Goal: Use online tool/utility: Utilize a website feature to perform a specific function

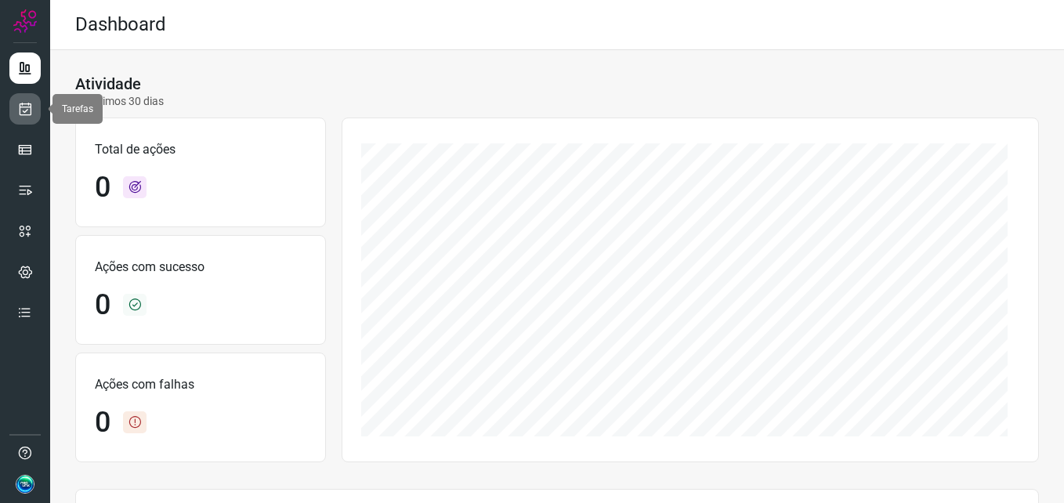
click at [31, 110] on icon at bounding box center [25, 109] width 16 height 16
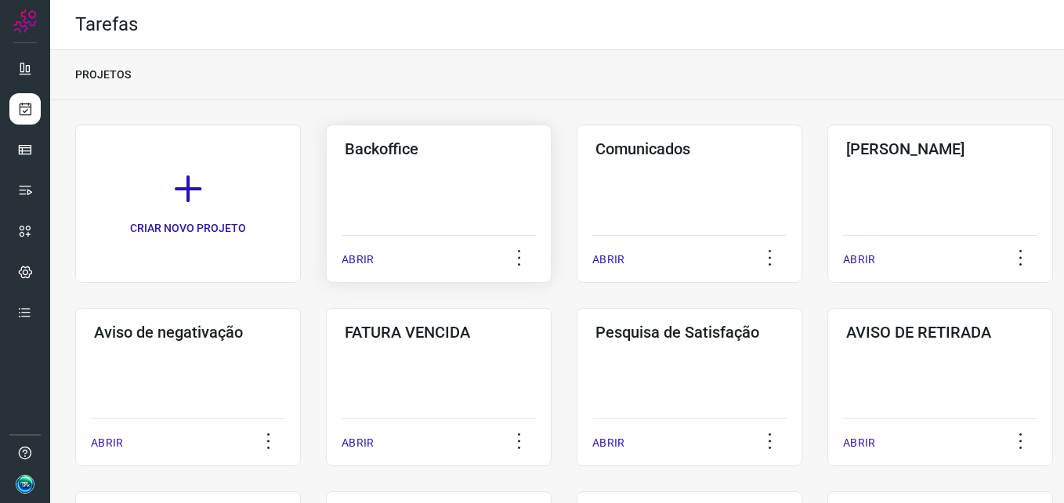
click at [418, 219] on div "Backoffice ABRIR" at bounding box center [439, 204] width 226 height 158
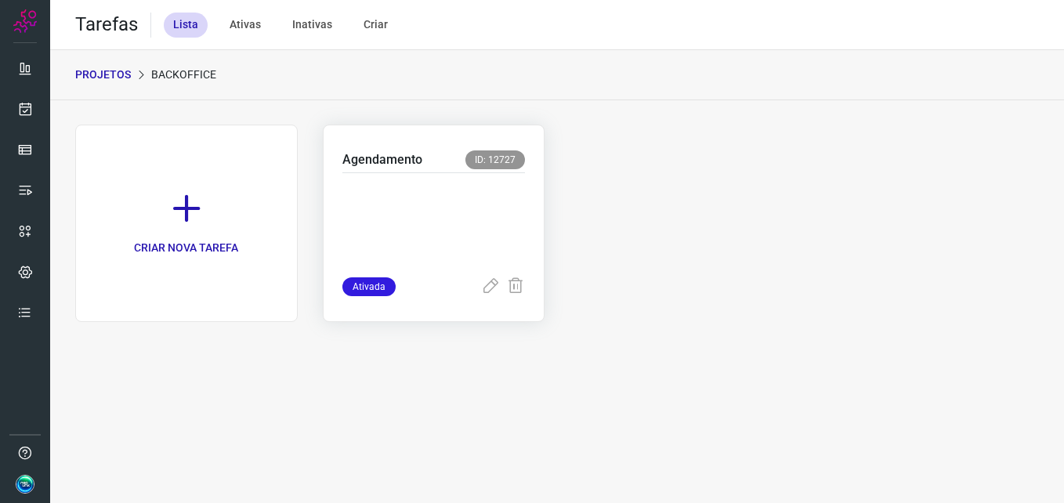
click at [427, 212] on p at bounding box center [433, 222] width 183 height 78
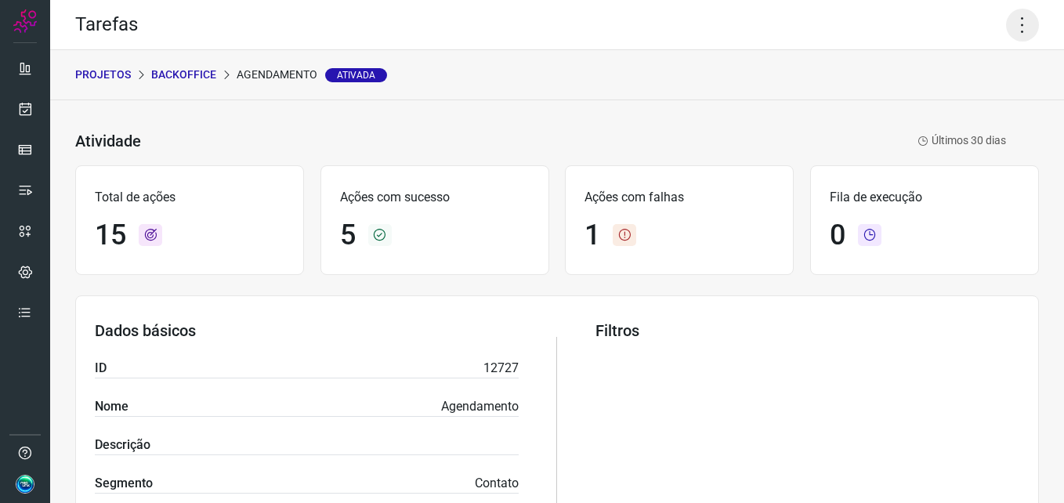
click at [1008, 22] on icon at bounding box center [1022, 25] width 33 height 33
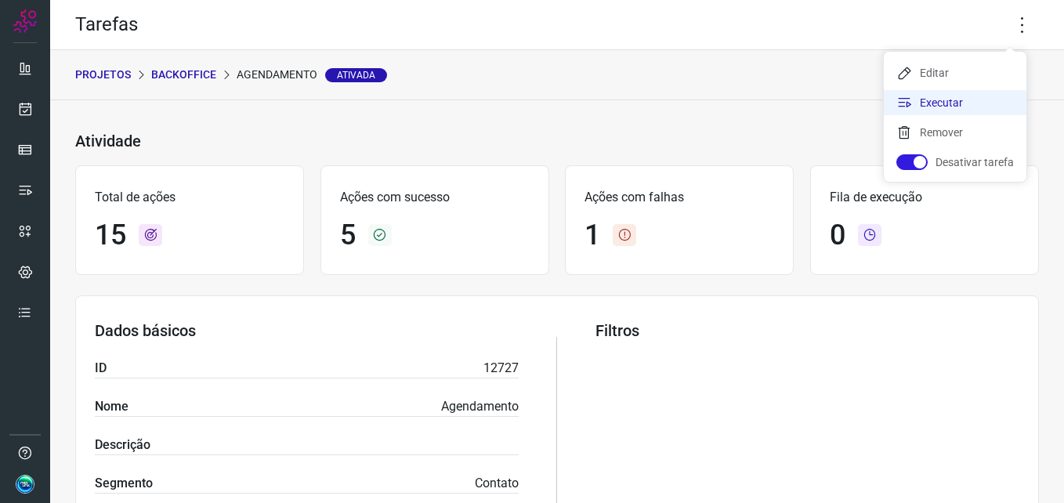
click at [954, 92] on li "Executar" at bounding box center [955, 102] width 143 height 25
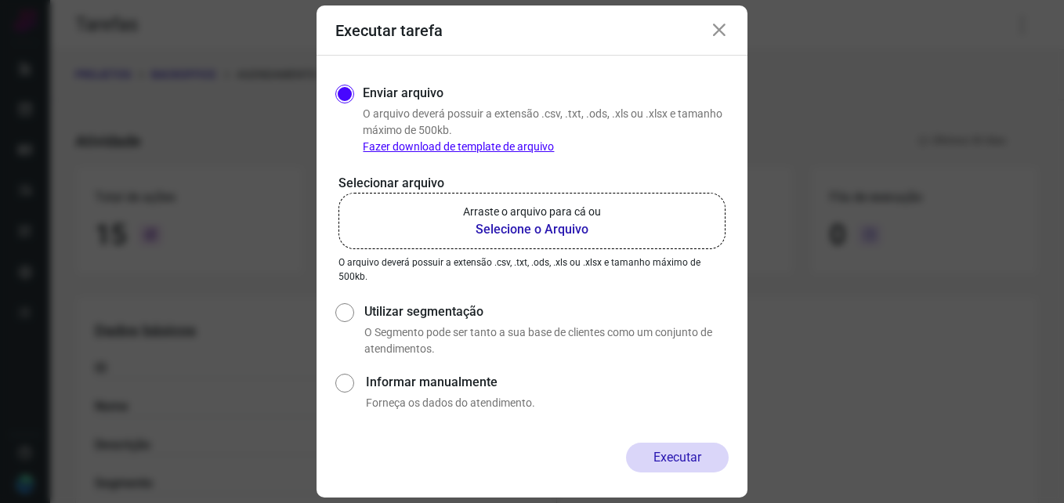
click at [530, 226] on b "Selecione o Arquivo" at bounding box center [532, 229] width 138 height 19
click at [0, 0] on input "Arraste o arquivo para cá ou Selecione o Arquivo" at bounding box center [0, 0] width 0 height 0
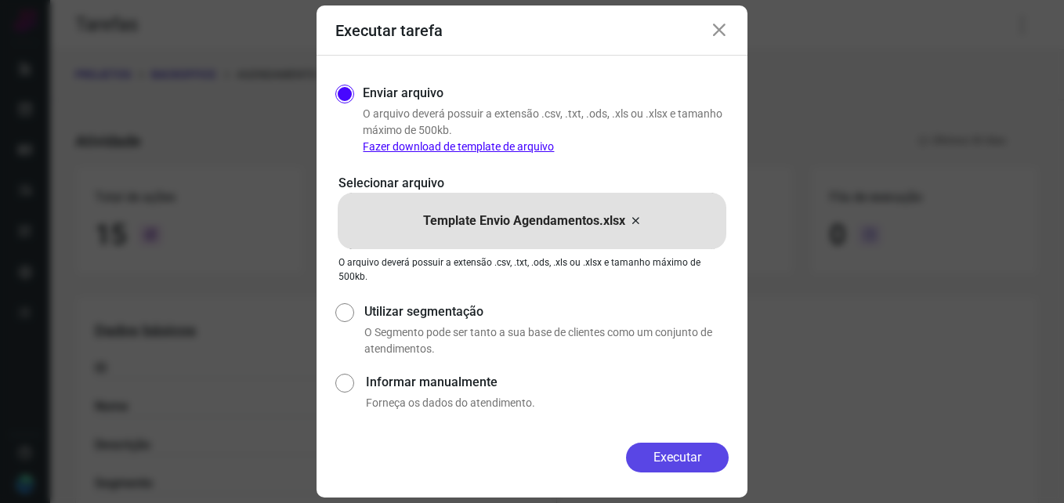
click at [669, 457] on button "Executar" at bounding box center [677, 458] width 103 height 30
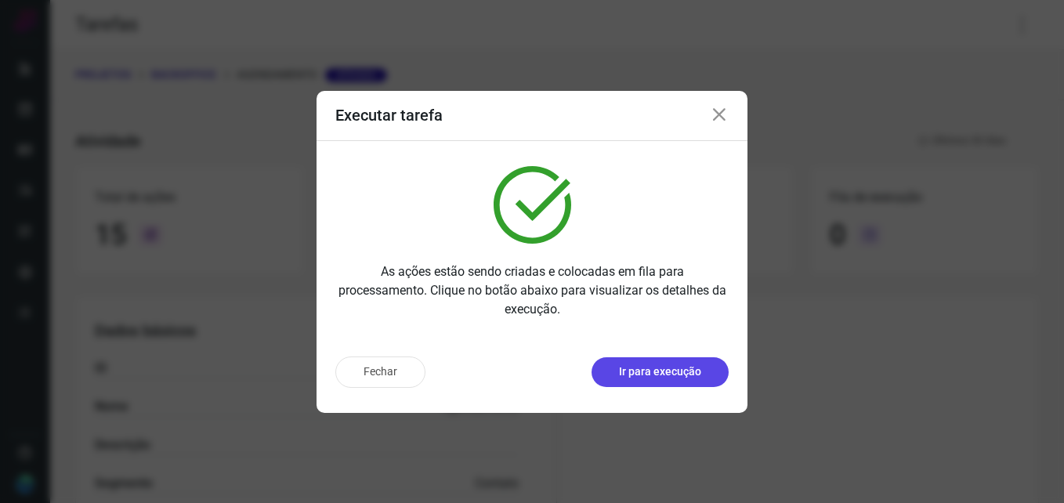
click at [682, 366] on p "Ir para execução" at bounding box center [660, 372] width 82 height 16
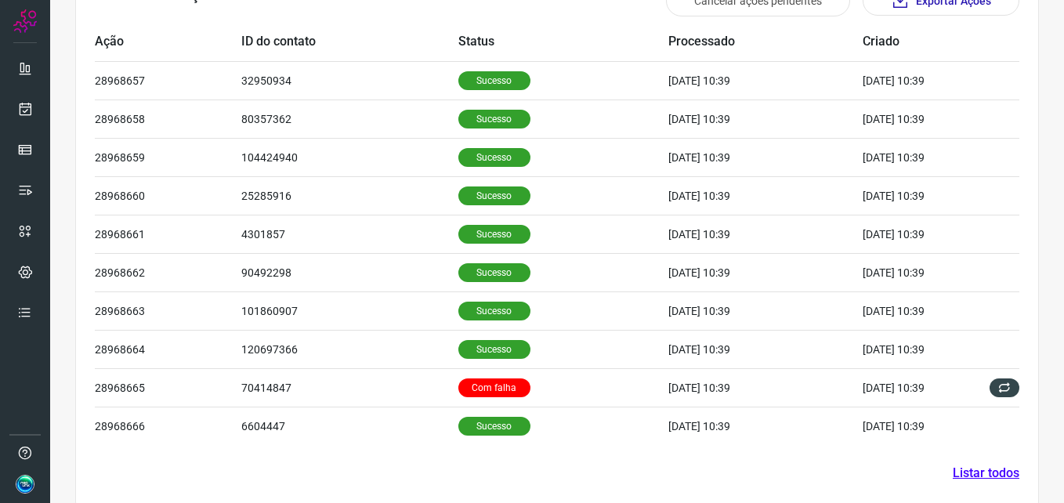
scroll to position [529, 0]
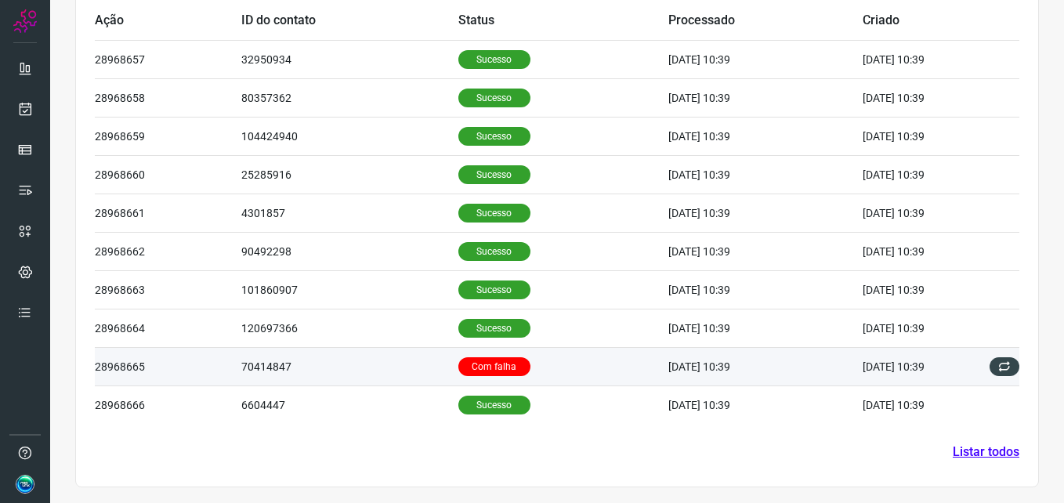
click at [522, 366] on td "Com falha" at bounding box center [563, 366] width 210 height 38
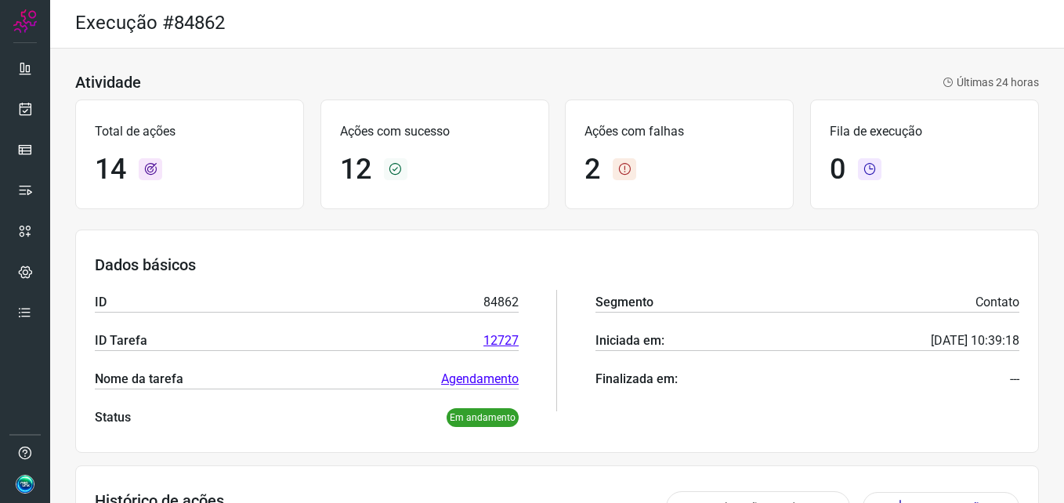
scroll to position [0, 0]
